Goal: Task Accomplishment & Management: Manage account settings

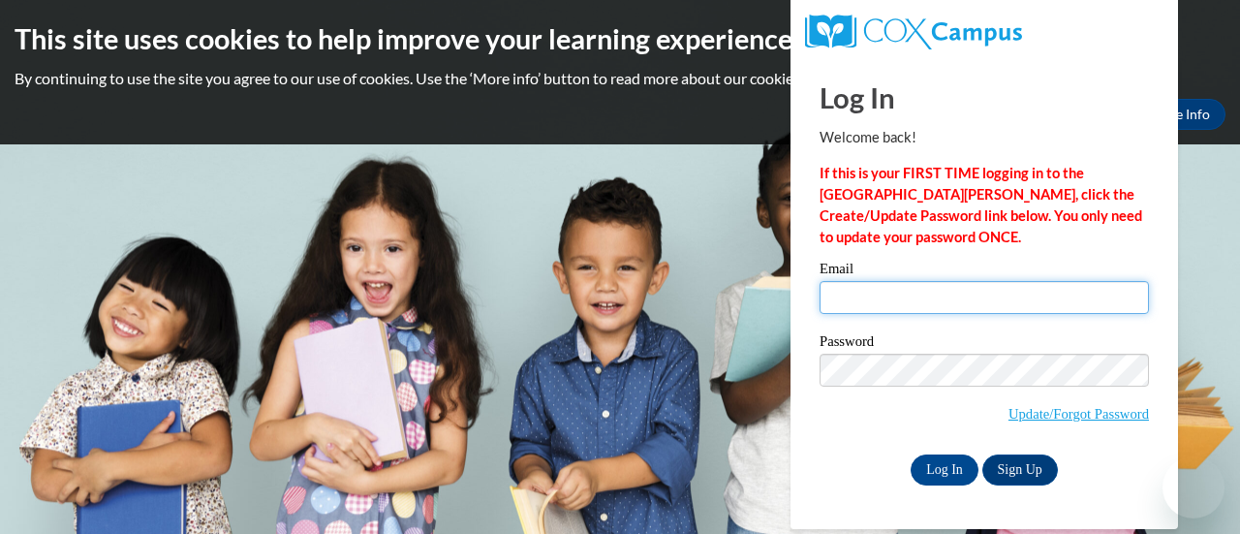
drag, startPoint x: 0, startPoint y: 0, endPoint x: 866, endPoint y: 296, distance: 915.4
click at [866, 296] on input "Email" at bounding box center [984, 297] width 329 height 33
type input "[PERSON_NAME][EMAIL_ADDRESS][PERSON_NAME][DOMAIN_NAME]"
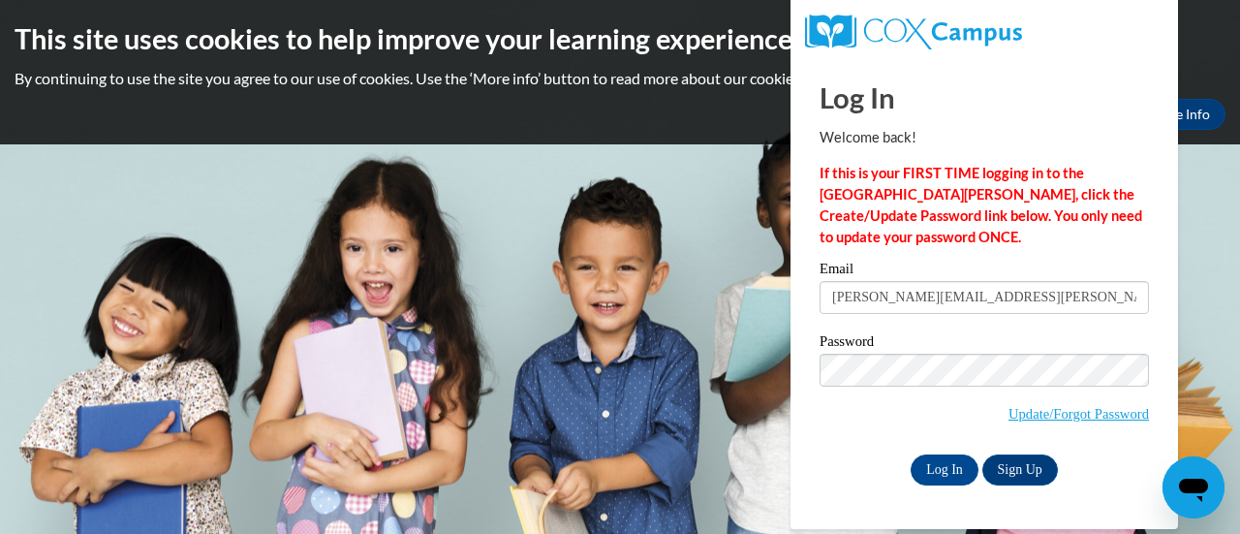
click at [835, 418] on span "Update/Forgot Password" at bounding box center [984, 394] width 329 height 80
drag, startPoint x: 932, startPoint y: 455, endPoint x: 930, endPoint y: 473, distance: 17.5
click at [930, 473] on input "Log In" at bounding box center [945, 469] width 68 height 31
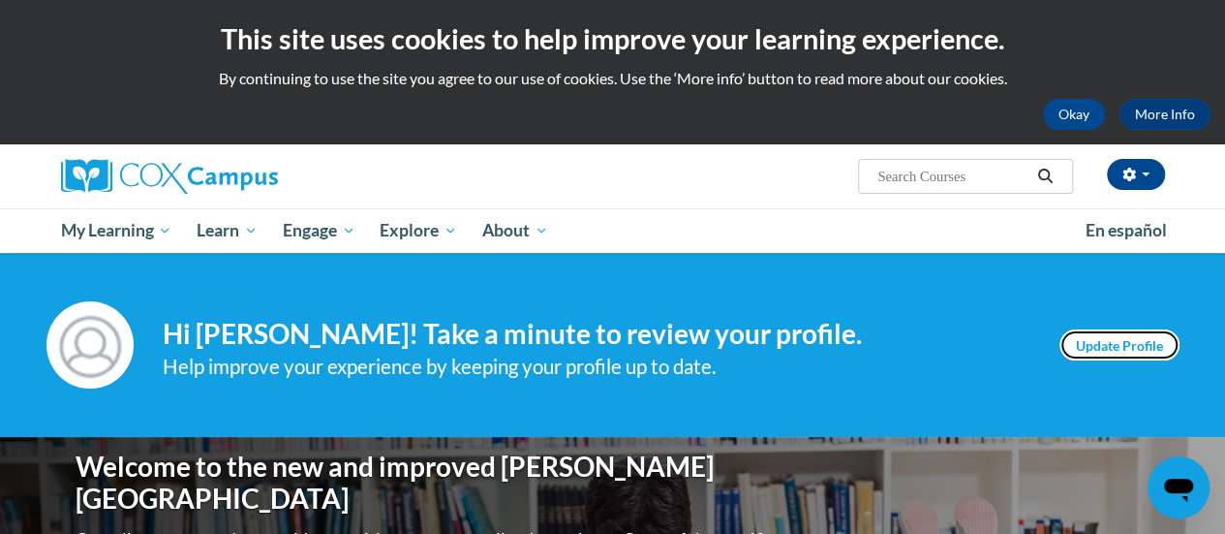
click at [1098, 342] on link "Update Profile" at bounding box center [1120, 344] width 120 height 31
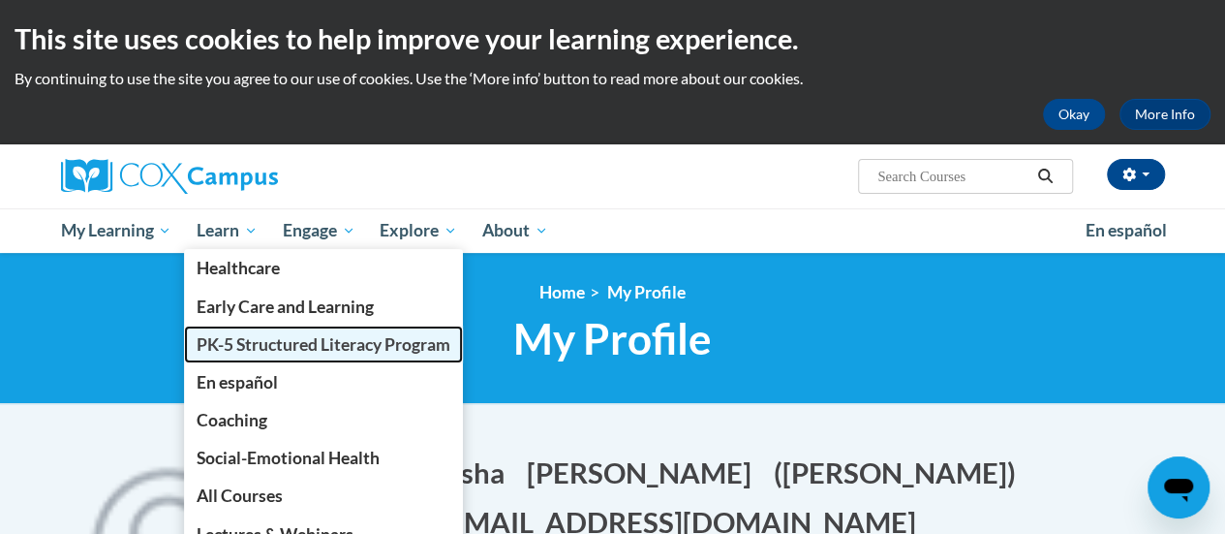
click at [283, 338] on span "PK-5 Structured Literacy Program" at bounding box center [324, 344] width 254 height 20
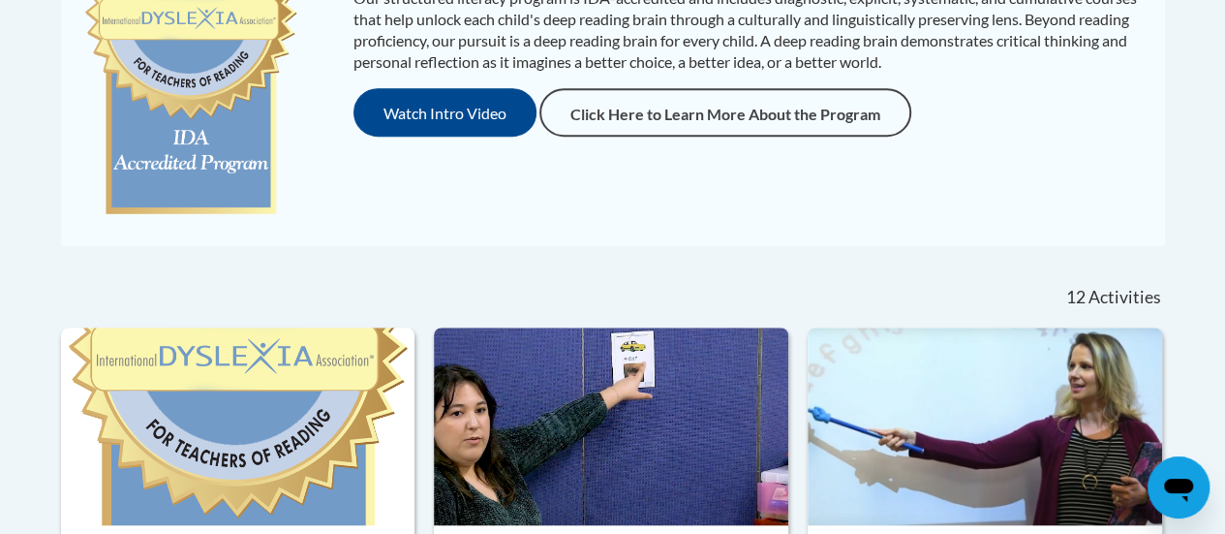
scroll to position [547, 0]
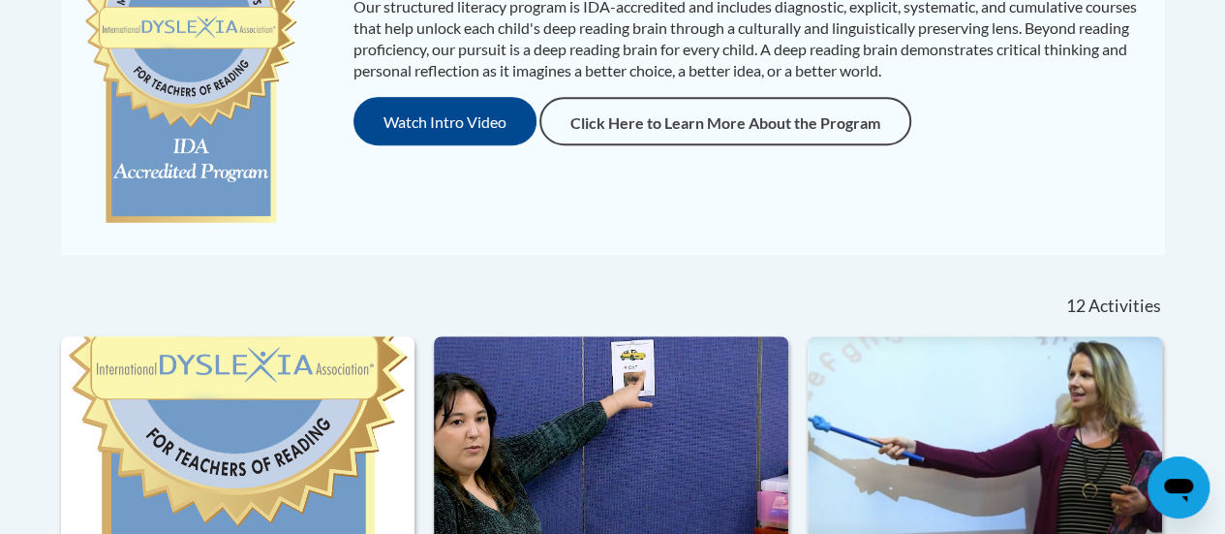
drag, startPoint x: 1237, startPoint y: 84, endPoint x: 1141, endPoint y: 216, distance: 163.0
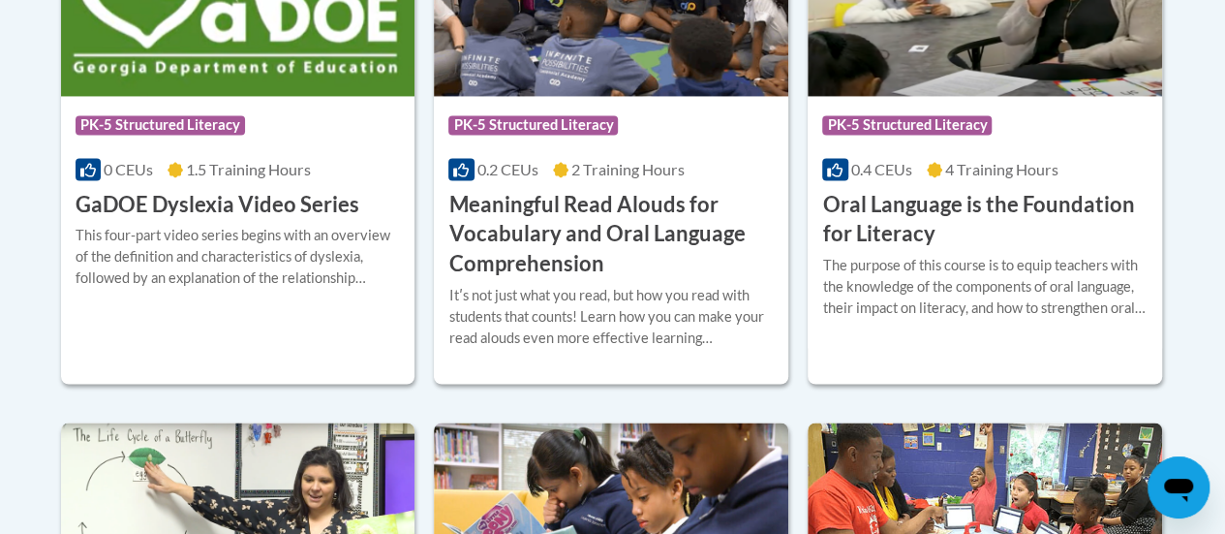
scroll to position [1516, 0]
